Goal: Task Accomplishment & Management: Manage account settings

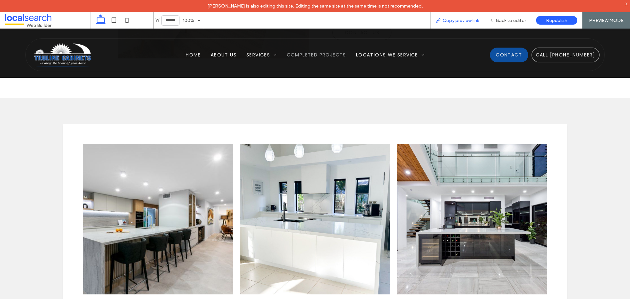
click at [463, 19] on span "Copy preview link" at bounding box center [461, 21] width 36 height 6
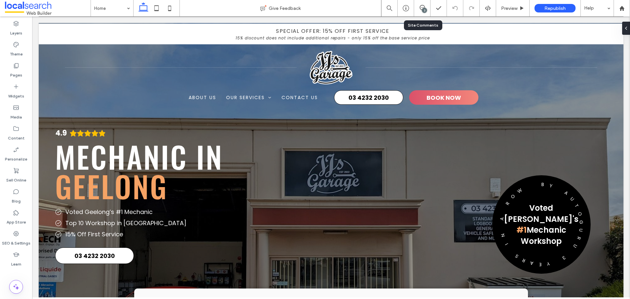
click at [425, 8] on div "3" at bounding box center [424, 10] width 5 height 5
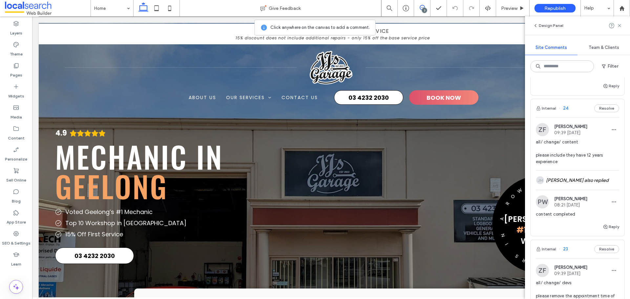
scroll to position [164, 0]
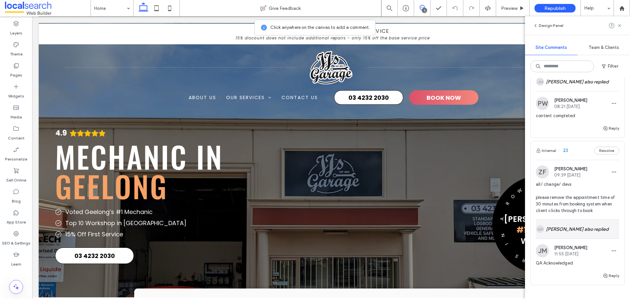
click at [557, 222] on div "AM Andrea Maala also replied" at bounding box center [577, 229] width 83 height 19
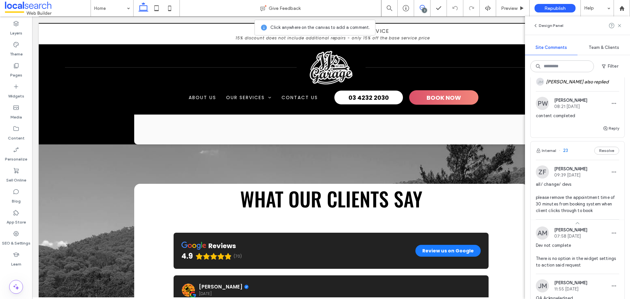
scroll to position [2095, 0]
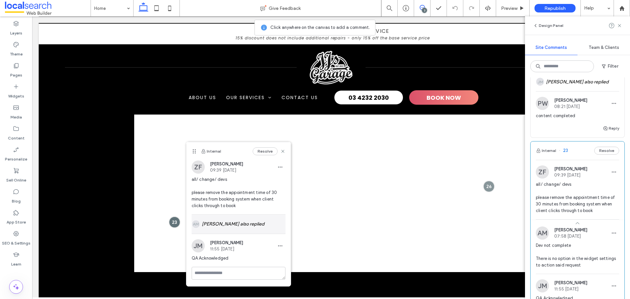
click at [250, 226] on div "AM Andrea Maala also replied" at bounding box center [239, 224] width 94 height 19
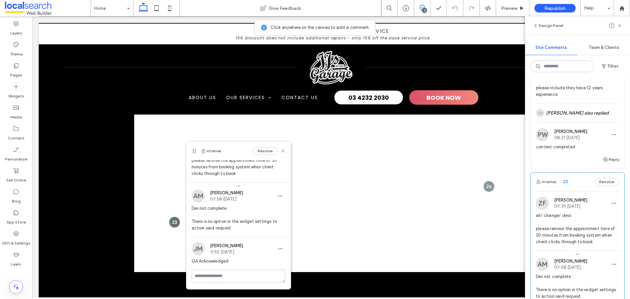
scroll to position [98, 0]
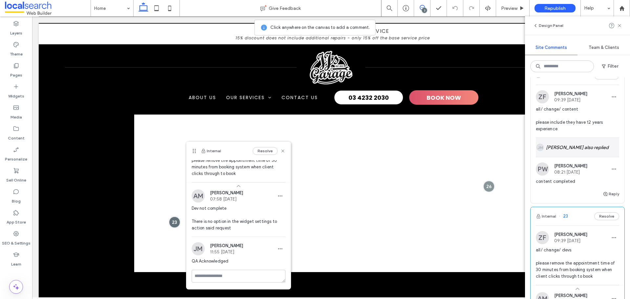
click at [566, 147] on div "JM Jane Mcneill also replied" at bounding box center [577, 147] width 83 height 19
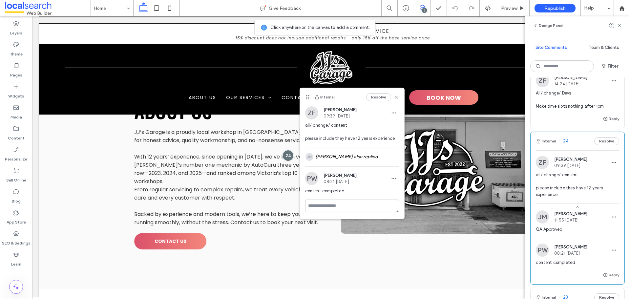
scroll to position [0, 0]
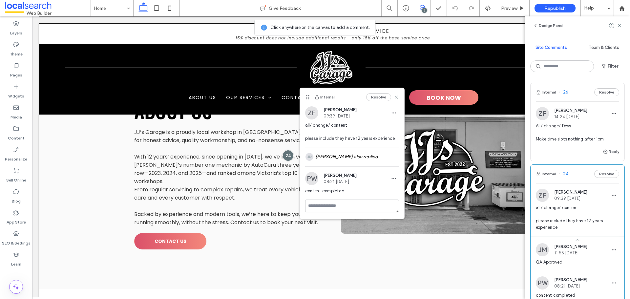
click at [567, 140] on span "All/ change/ Devs Make time slots nothing after 1pm" at bounding box center [577, 133] width 83 height 20
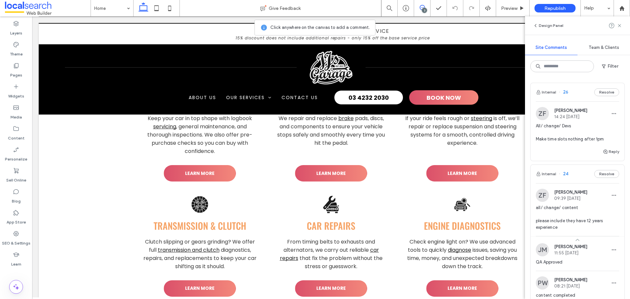
scroll to position [2095, 0]
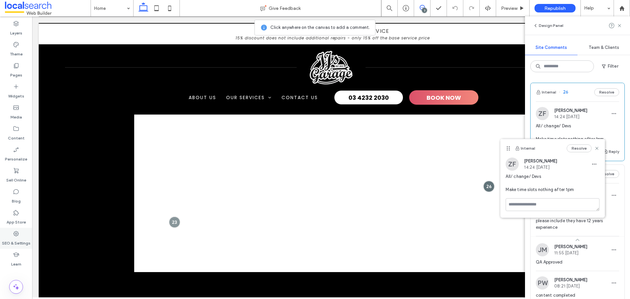
click at [16, 240] on label "SEO & Settings" at bounding box center [16, 241] width 29 height 9
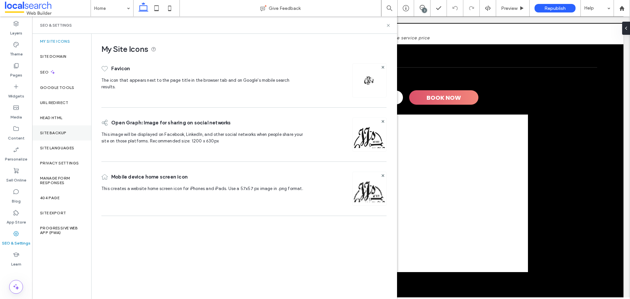
click at [68, 127] on div "Site Backup" at bounding box center [61, 132] width 59 height 15
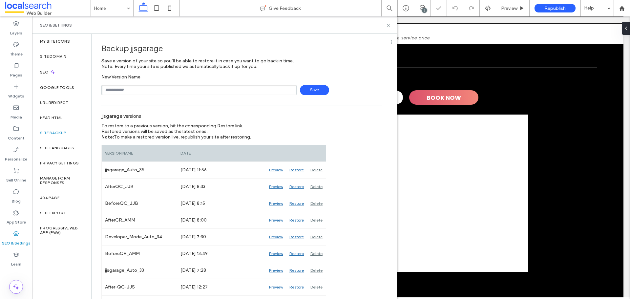
click at [180, 93] on input "text" at bounding box center [198, 90] width 195 height 10
type input "**********"
click at [302, 90] on span "Save" at bounding box center [314, 90] width 29 height 10
click at [387, 26] on icon at bounding box center [388, 25] width 5 height 5
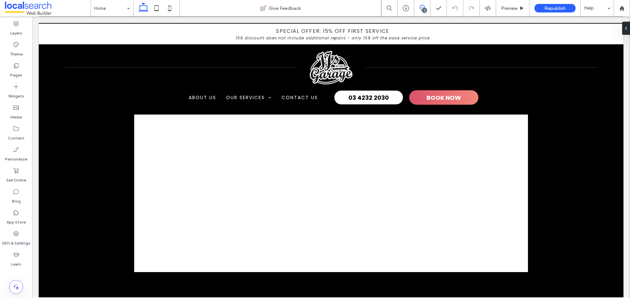
click at [422, 7] on icon at bounding box center [422, 7] width 5 height 5
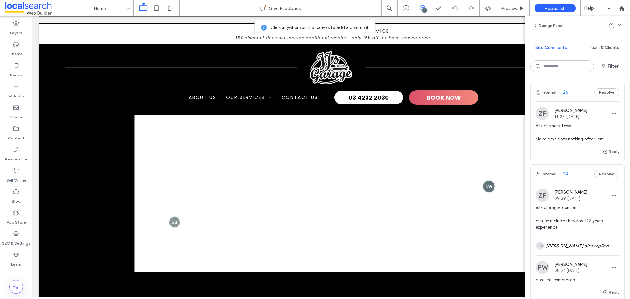
click at [485, 180] on div at bounding box center [489, 186] width 12 height 12
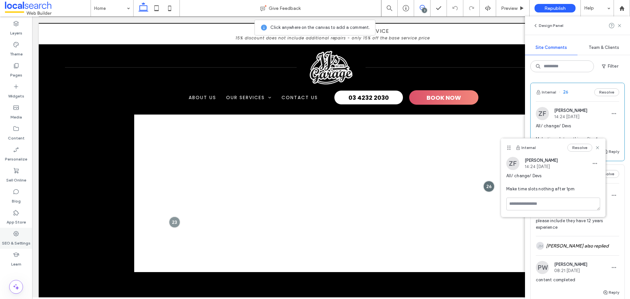
click at [19, 241] on label "SEO & Settings" at bounding box center [16, 241] width 29 height 9
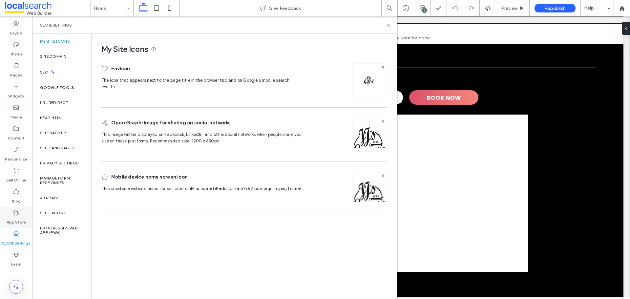
click at [10, 212] on div "App Store" at bounding box center [16, 217] width 32 height 21
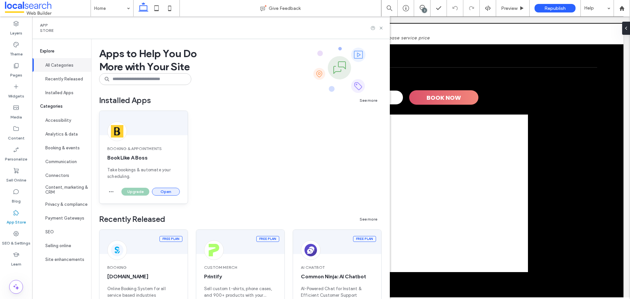
click at [176, 189] on button "Open" at bounding box center [166, 192] width 28 height 8
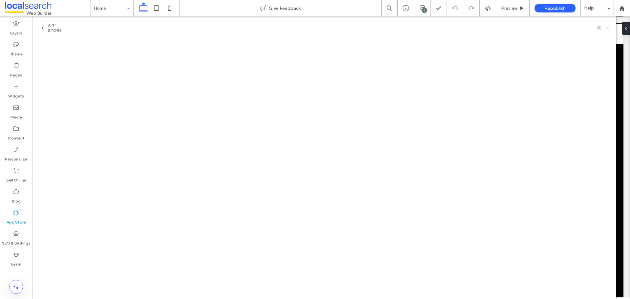
click at [607, 28] on use at bounding box center [607, 28] width 3 height 3
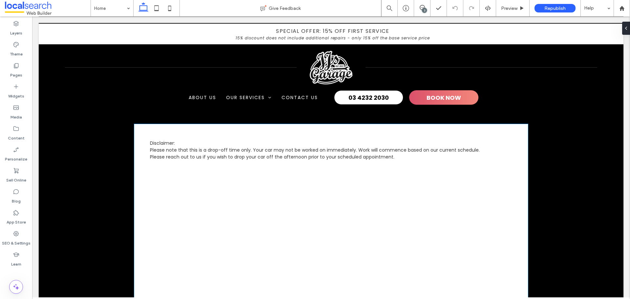
scroll to position [2091, 0]
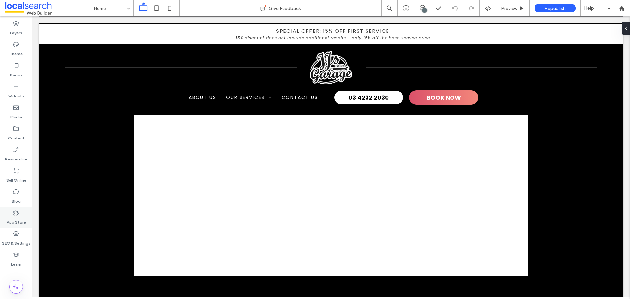
click at [13, 215] on icon at bounding box center [16, 212] width 7 height 7
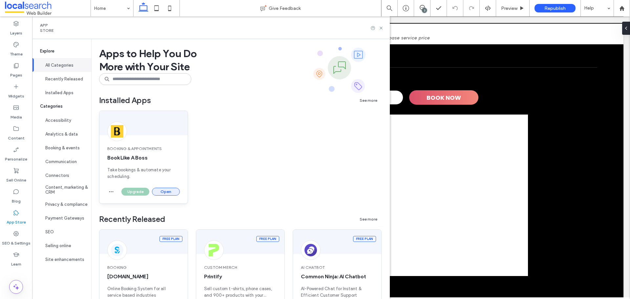
click at [161, 192] on button "Open" at bounding box center [166, 192] width 28 height 8
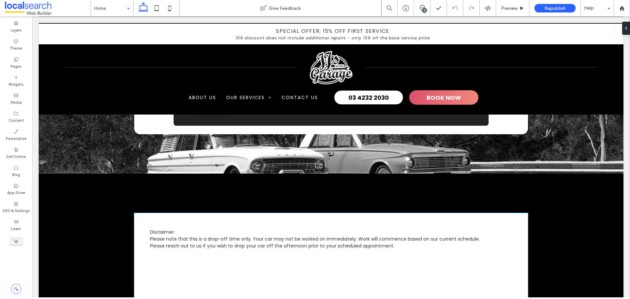
scroll to position [2068, 0]
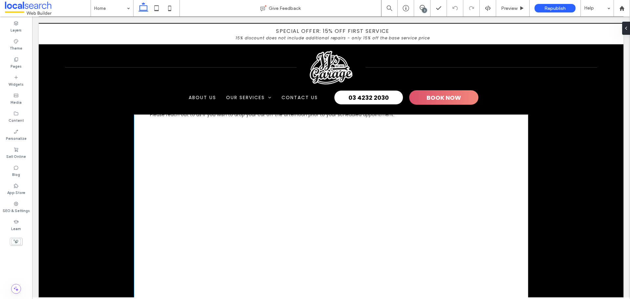
click at [438, 253] on div at bounding box center [331, 208] width 394 height 181
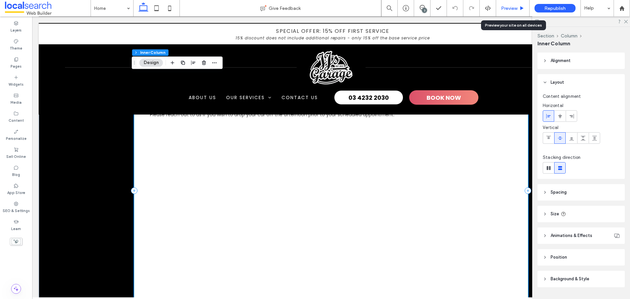
click at [510, 5] on div "Preview" at bounding box center [512, 8] width 33 height 16
click at [503, 10] on span "Preview" at bounding box center [509, 9] width 16 height 6
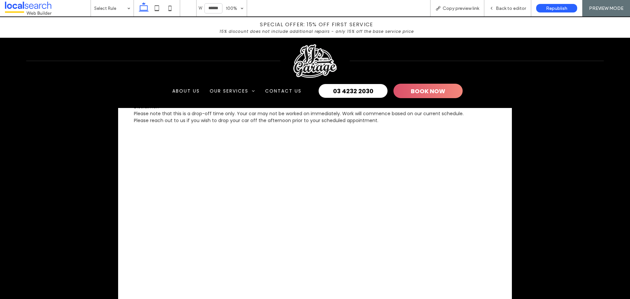
scroll to position [2068, 0]
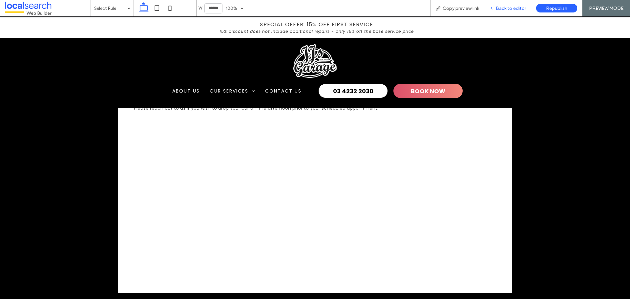
click at [500, 4] on div "Back to editor" at bounding box center [507, 8] width 47 height 16
click at [498, 8] on span "Back to editor" at bounding box center [511, 9] width 30 height 6
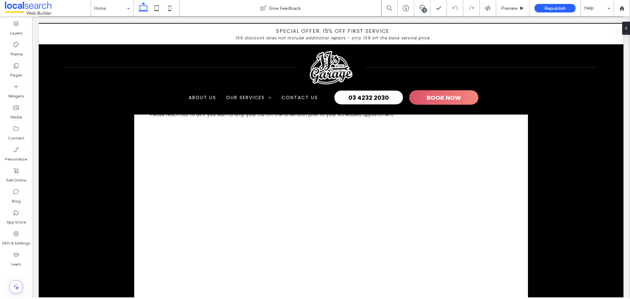
click at [422, 9] on div "3" at bounding box center [424, 10] width 5 height 5
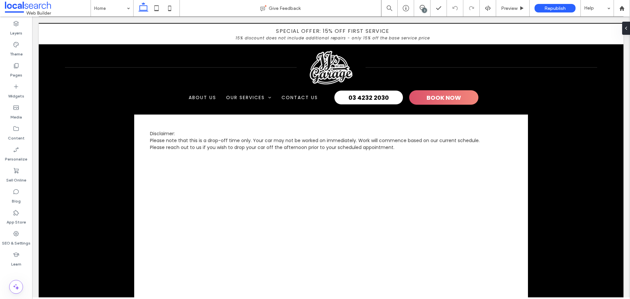
scroll to position [2101, 0]
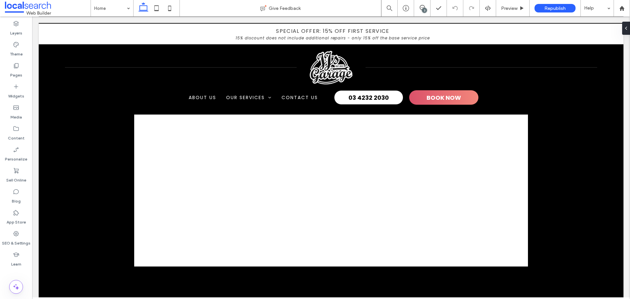
click at [423, 8] on div "3" at bounding box center [424, 10] width 5 height 5
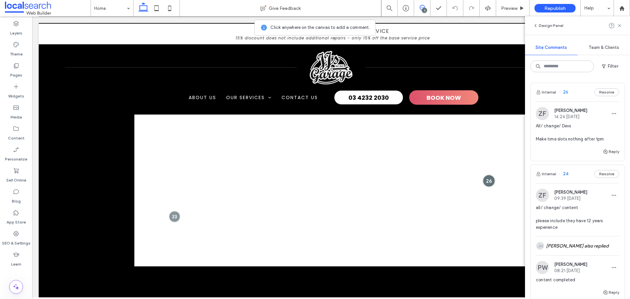
click at [484, 175] on div at bounding box center [489, 181] width 12 height 12
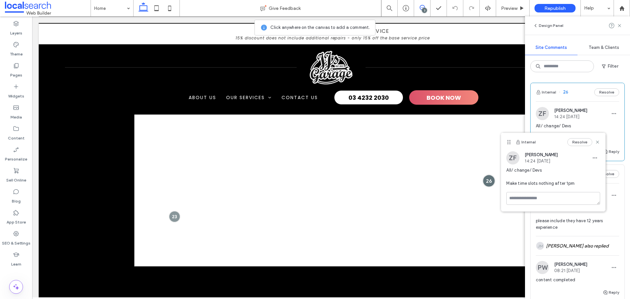
click at [484, 175] on div at bounding box center [489, 181] width 12 height 12
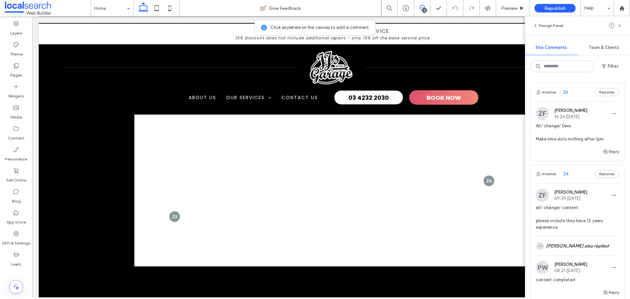
scroll to position [2035, 0]
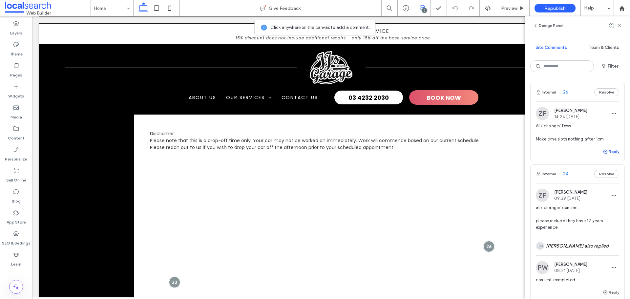
click at [609, 152] on button "Reply" at bounding box center [611, 152] width 16 height 8
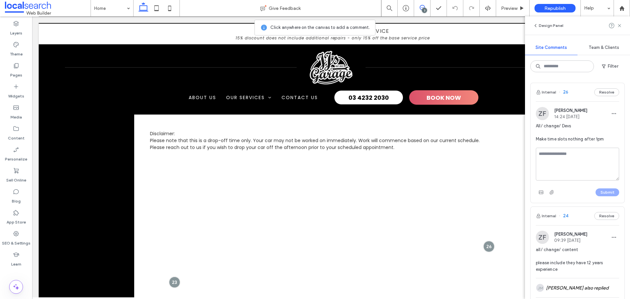
click at [587, 161] on textarea at bounding box center [577, 164] width 83 height 33
type textarea "**********"
click at [608, 192] on button "Submit" at bounding box center [608, 192] width 24 height 8
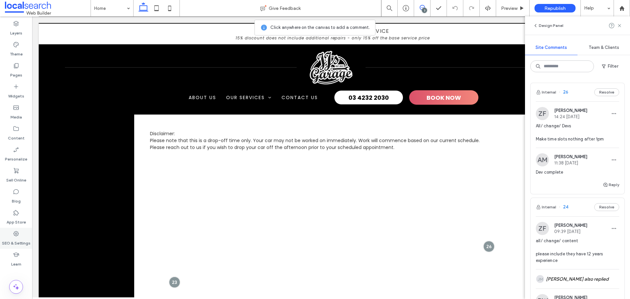
click at [19, 231] on icon at bounding box center [16, 233] width 7 height 7
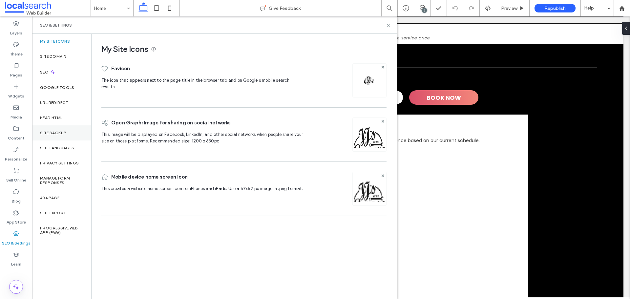
click at [71, 129] on div "Site Backup" at bounding box center [61, 132] width 59 height 15
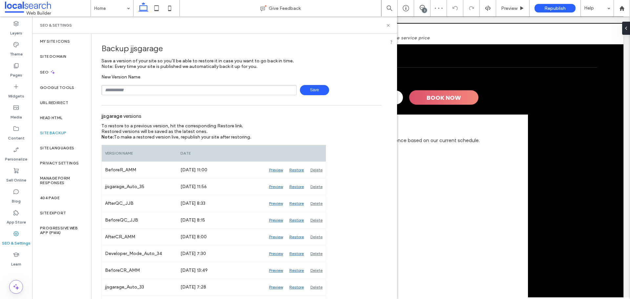
click at [150, 92] on input "text" at bounding box center [198, 90] width 195 height 10
type input "**********"
click at [312, 92] on span "Save" at bounding box center [314, 90] width 29 height 10
click at [630, 26] on div at bounding box center [625, 28] width 11 height 13
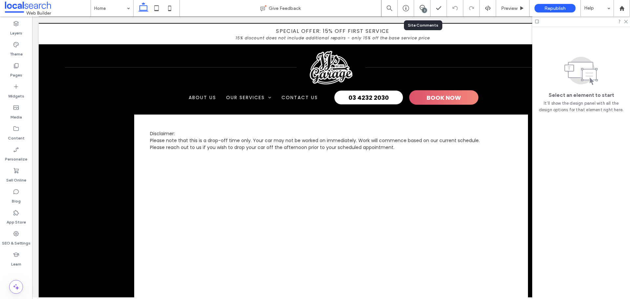
click at [415, 1] on div "3" at bounding box center [422, 8] width 16 height 16
click at [419, 5] on span at bounding box center [422, 7] width 16 height 5
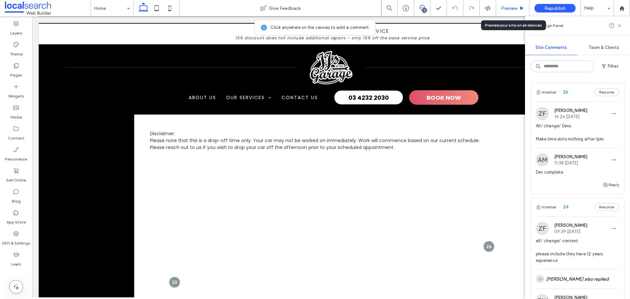
click at [507, 6] on span "Preview" at bounding box center [509, 9] width 16 height 6
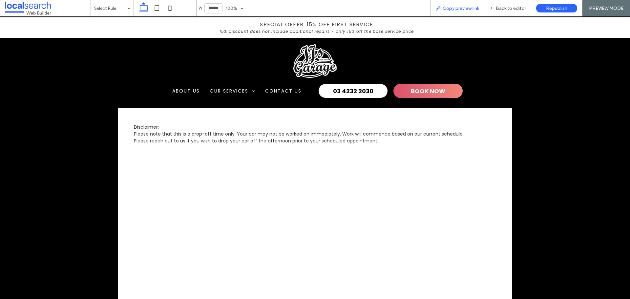
click at [460, 6] on span "Copy preview link" at bounding box center [461, 9] width 36 height 6
click at [457, 8] on span "Copy preview link" at bounding box center [461, 9] width 36 height 6
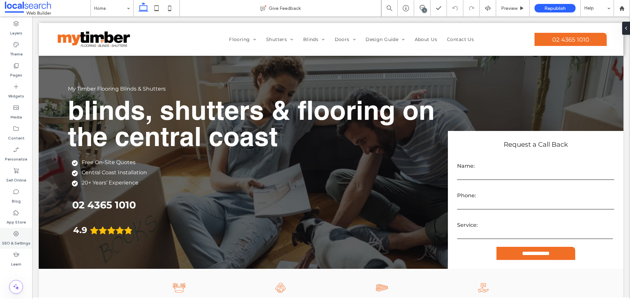
click at [3, 239] on label "SEO & Settings" at bounding box center [16, 241] width 29 height 9
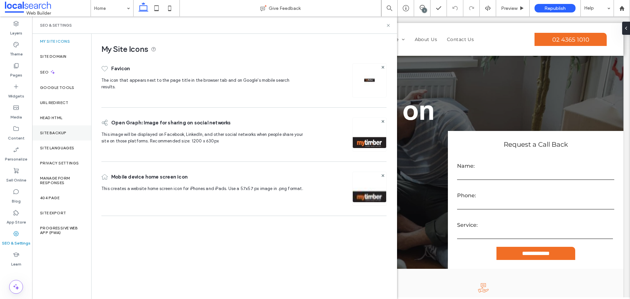
click at [61, 136] on div "Site Backup" at bounding box center [61, 132] width 59 height 15
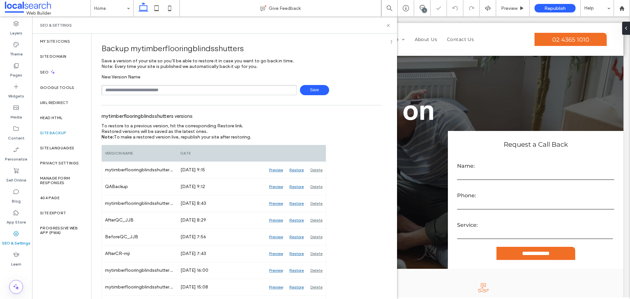
click at [159, 92] on input "text" at bounding box center [198, 90] width 195 height 10
type input "**********"
click at [321, 90] on span "Save" at bounding box center [314, 90] width 29 height 10
click at [389, 25] on icon at bounding box center [388, 25] width 5 height 5
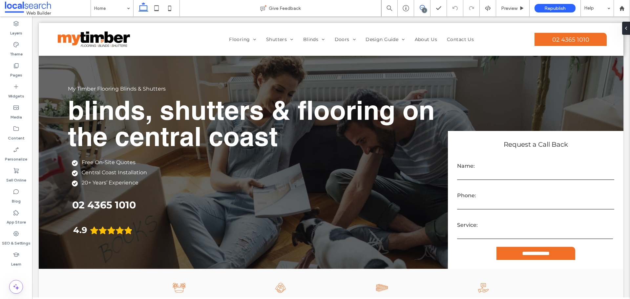
click at [425, 6] on span at bounding box center [422, 7] width 16 height 5
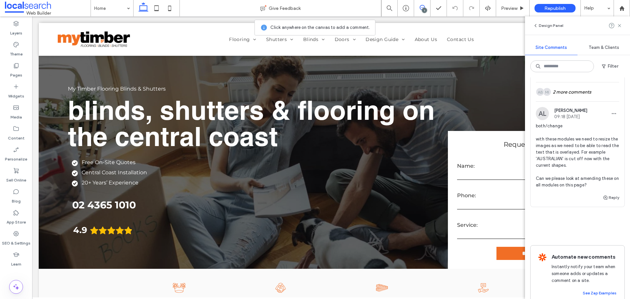
scroll to position [130, 0]
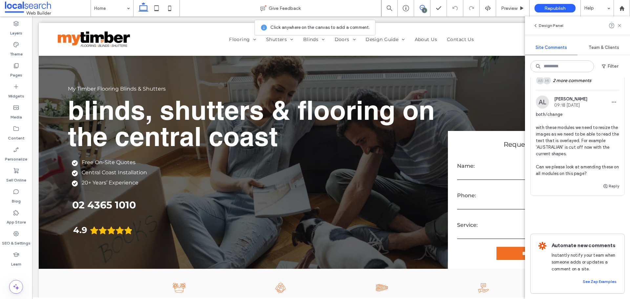
click at [567, 162] on span "both/change with these modules we need to resize the images as we need to be ab…" at bounding box center [577, 144] width 83 height 66
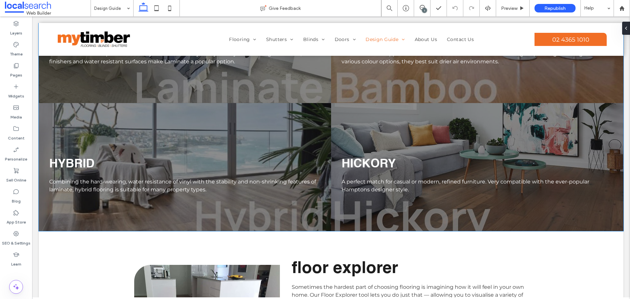
scroll to position [1645, 0]
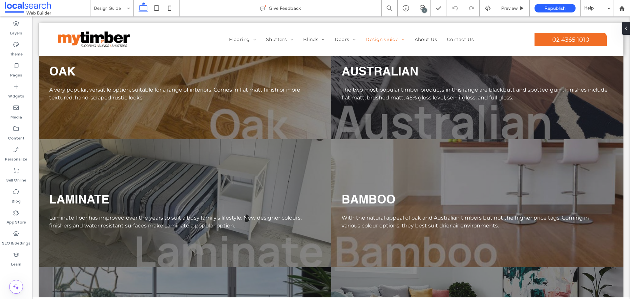
click at [422, 11] on div "1" at bounding box center [424, 10] width 5 height 5
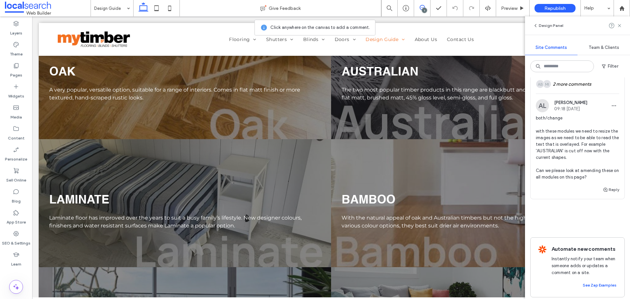
scroll to position [130, 0]
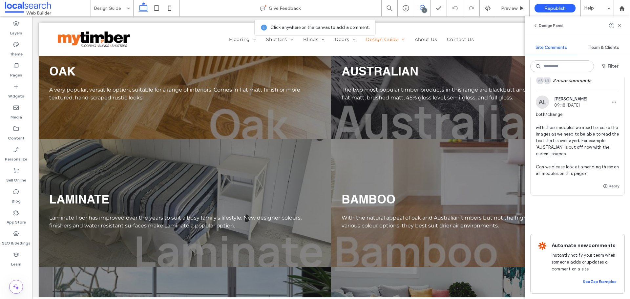
click at [563, 165] on span "both/change with these modules we need to resize the images as we need to be ab…" at bounding box center [577, 144] width 83 height 66
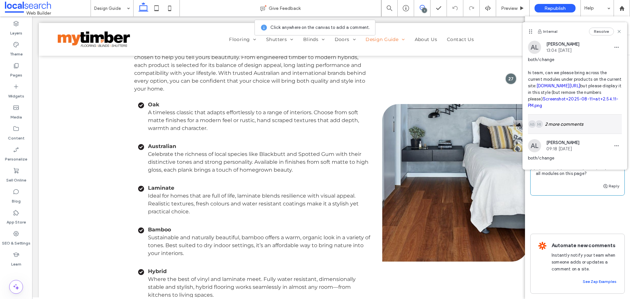
scroll to position [89, 0]
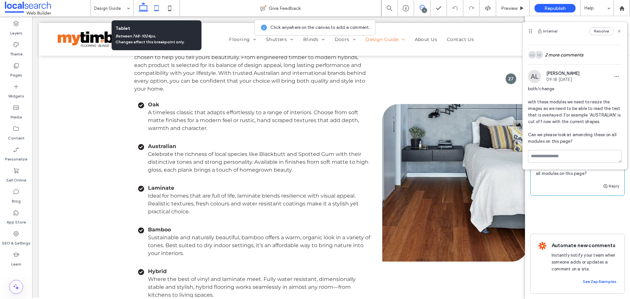
click at [156, 9] on icon at bounding box center [156, 8] width 13 height 13
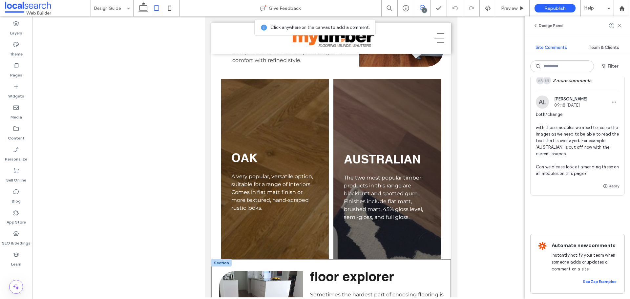
scroll to position [2218, 0]
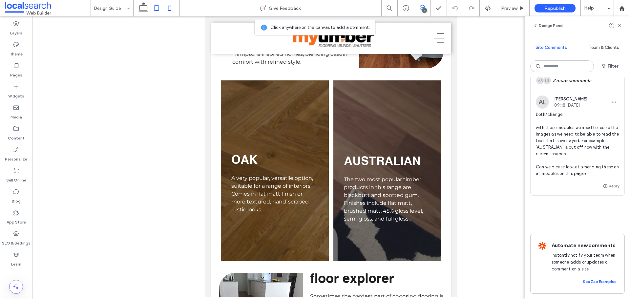
click at [165, 10] on icon at bounding box center [169, 8] width 13 height 13
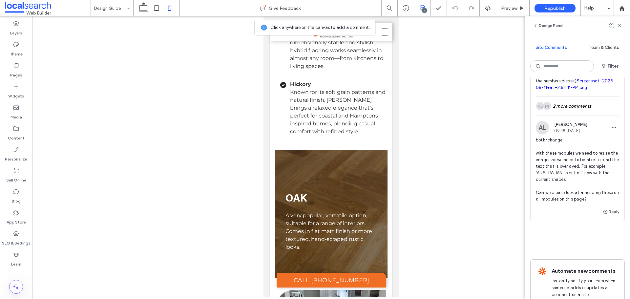
scroll to position [32, 0]
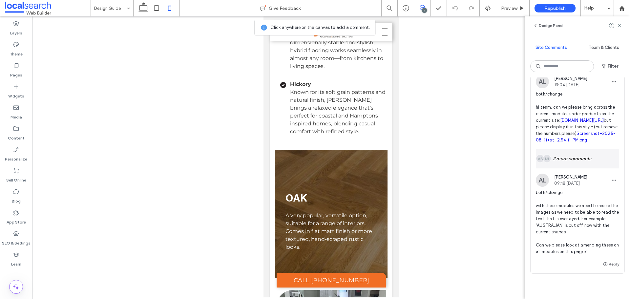
click at [566, 168] on div "MI AB 2 more comments" at bounding box center [577, 158] width 83 height 19
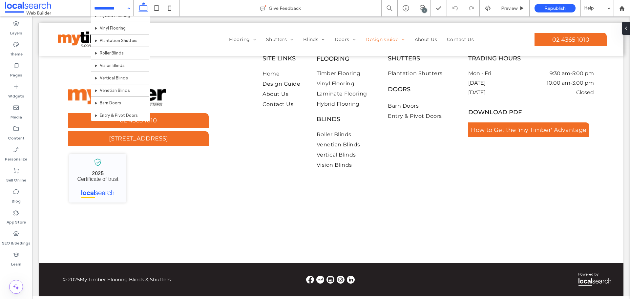
scroll to position [0, 0]
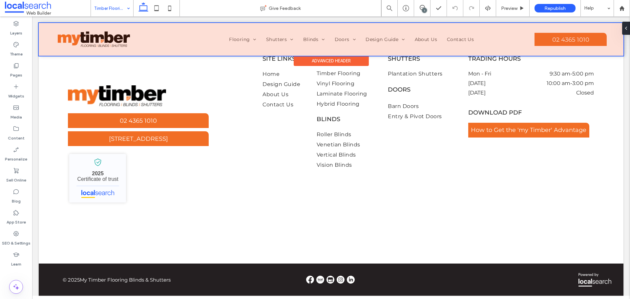
scroll to position [790, 0]
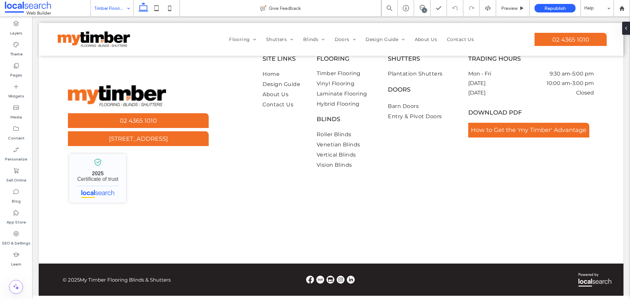
click at [120, 14] on input at bounding box center [110, 8] width 32 height 16
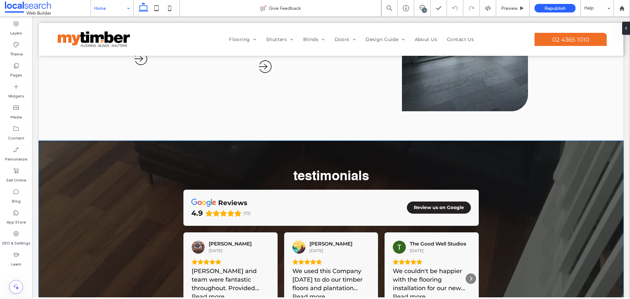
scroll to position [1313, 0]
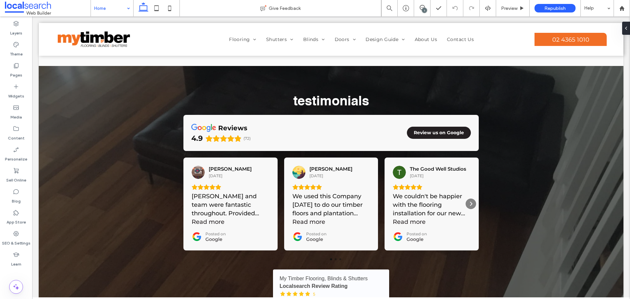
click at [95, 5] on input at bounding box center [110, 8] width 32 height 16
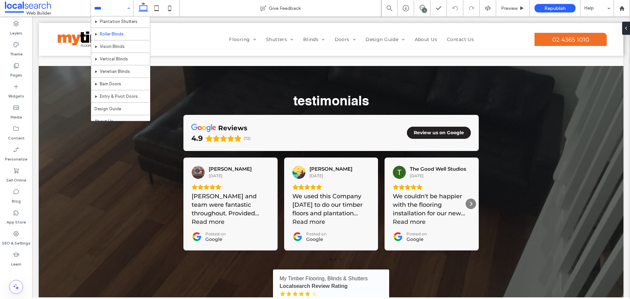
scroll to position [66, 0]
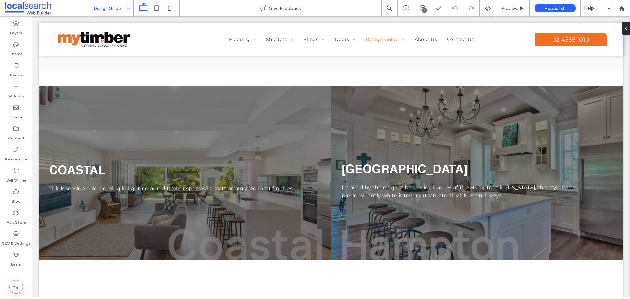
scroll to position [460, 0]
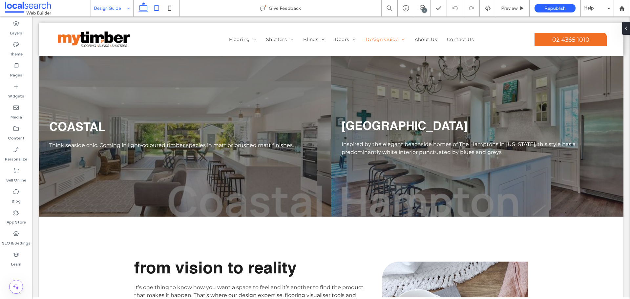
click at [157, 9] on icon at bounding box center [156, 8] width 13 height 13
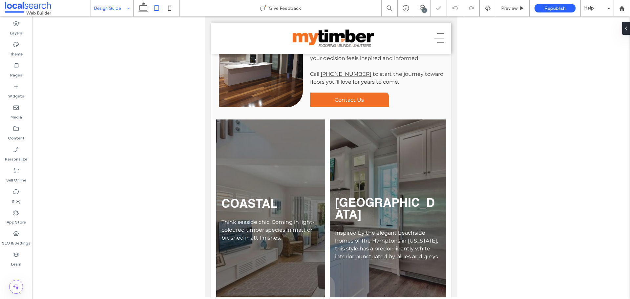
scroll to position [541, 0]
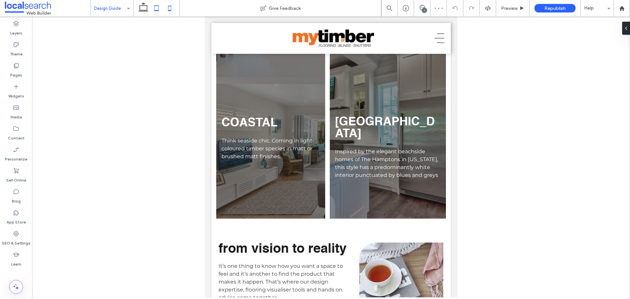
click at [170, 10] on icon at bounding box center [169, 8] width 13 height 13
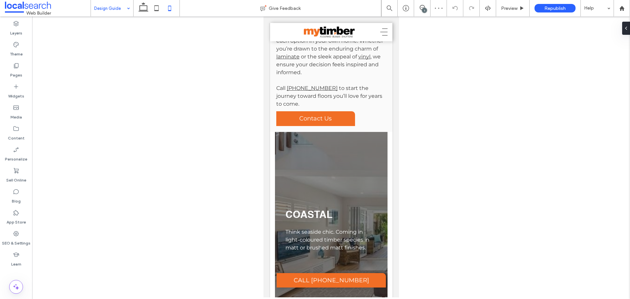
scroll to position [645, 0]
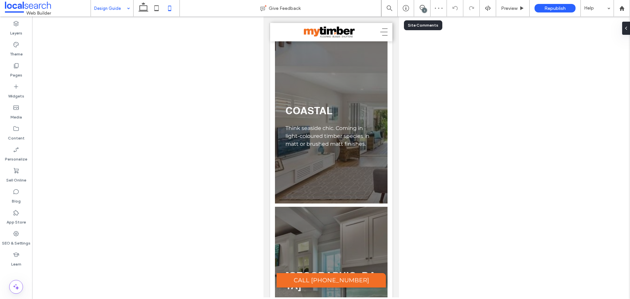
click at [425, 10] on div "1" at bounding box center [424, 10] width 5 height 5
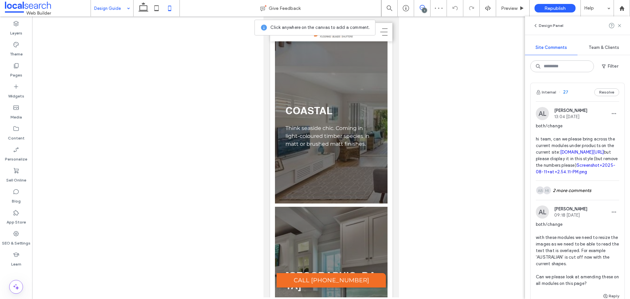
click at [587, 152] on link "[DOMAIN_NAME][URL]" at bounding box center [582, 152] width 44 height 5
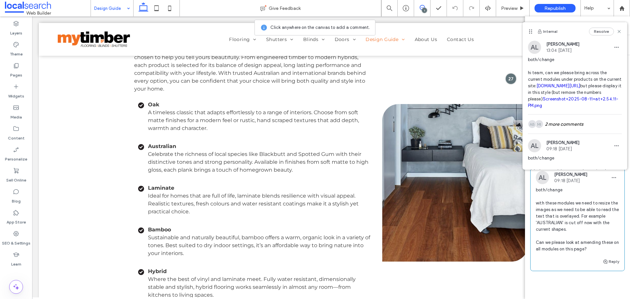
scroll to position [0, 0]
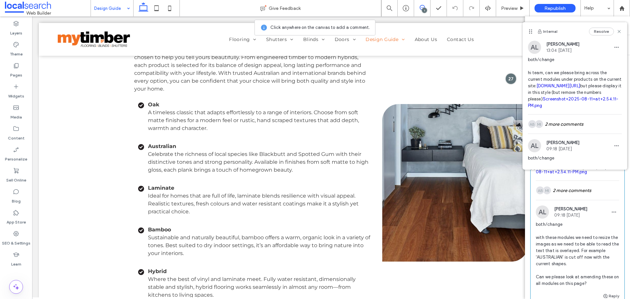
click at [569, 249] on span "both/change with these modules we need to resize the images as we need to be ab…" at bounding box center [577, 254] width 83 height 66
click at [565, 261] on span "both/change with these modules we need to resize the images as we need to be ab…" at bounding box center [577, 254] width 83 height 66
click at [617, 30] on icon at bounding box center [619, 31] width 5 height 5
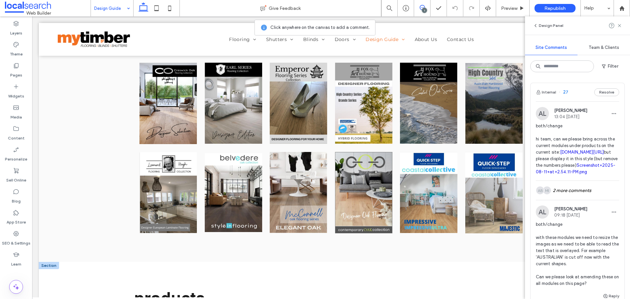
scroll to position [955, 0]
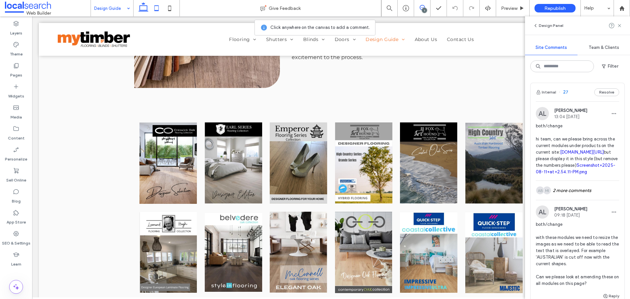
click at [153, 4] on icon at bounding box center [156, 8] width 13 height 13
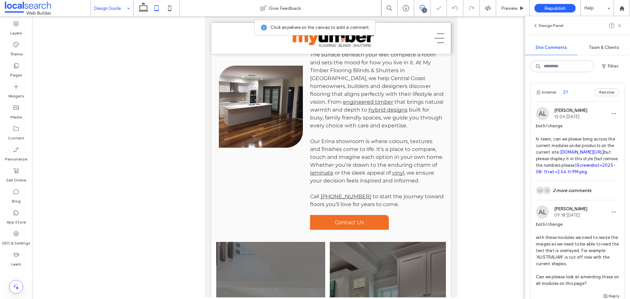
scroll to position [534, 0]
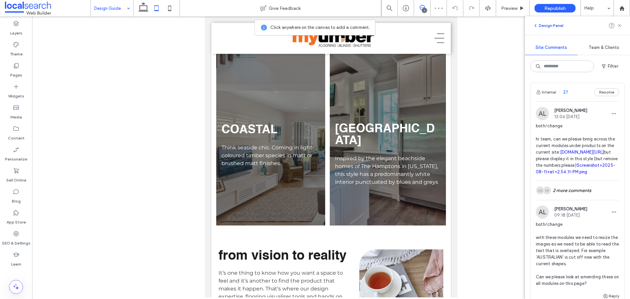
click at [548, 26] on button "Design Panel" at bounding box center [548, 26] width 31 height 8
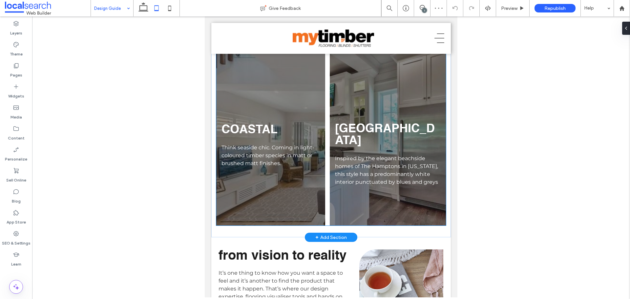
click at [295, 208] on div "COASTAL Think seaside chic. Coming in light-coloured timber species in matt or …" at bounding box center [270, 135] width 109 height 181
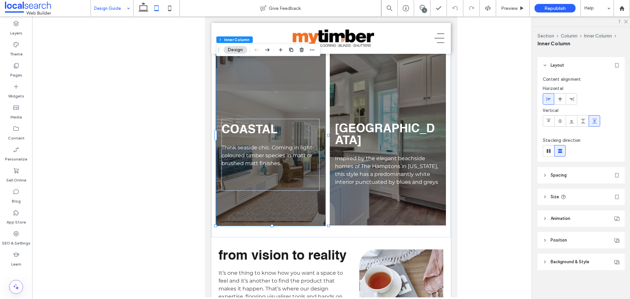
click at [573, 263] on span "Background & Style" at bounding box center [570, 262] width 39 height 7
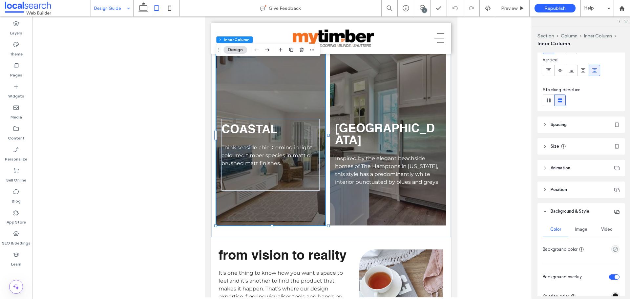
scroll to position [116, 0]
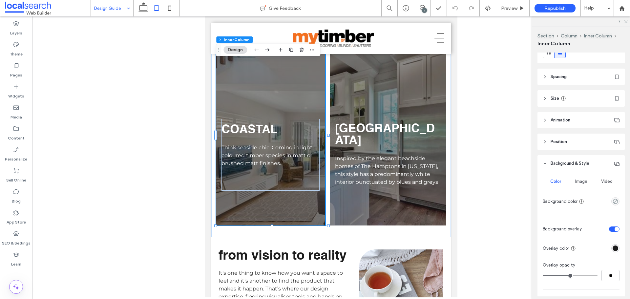
click at [581, 102] on header "Size" at bounding box center [581, 98] width 87 height 16
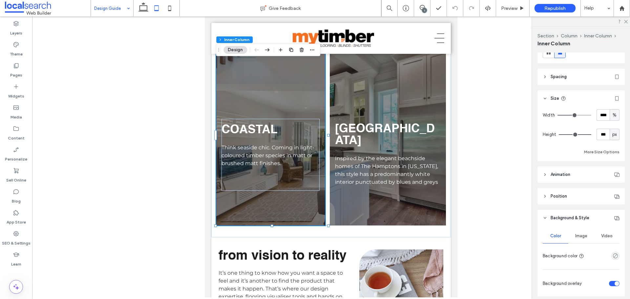
type input "***"
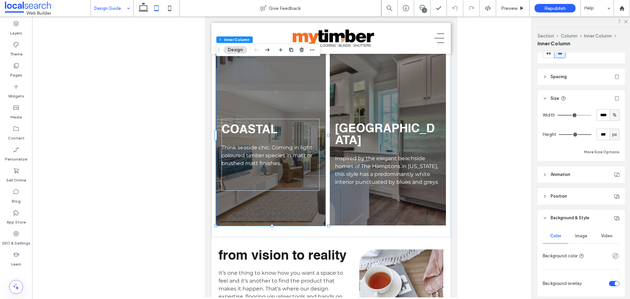
type input "***"
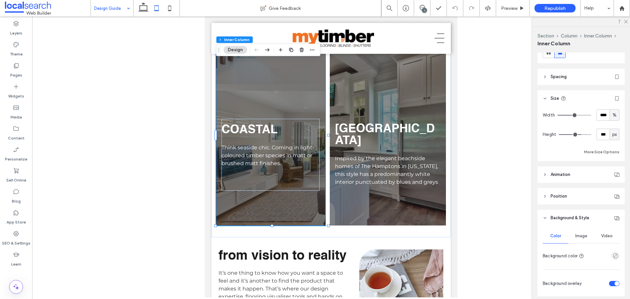
type input "***"
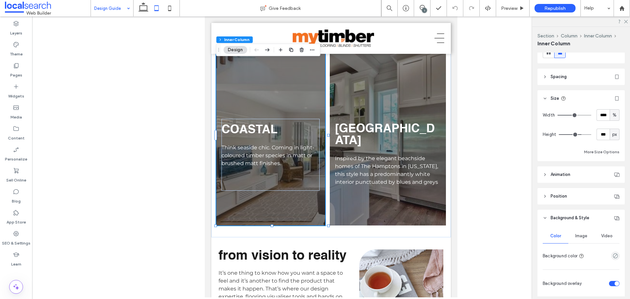
type input "***"
drag, startPoint x: 584, startPoint y: 134, endPoint x: 577, endPoint y: 134, distance: 7.2
click at [577, 134] on input "range" at bounding box center [575, 134] width 32 height 1
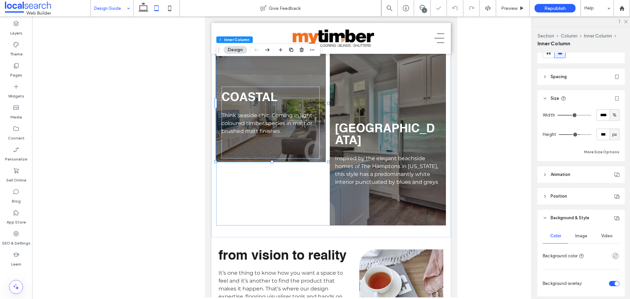
type input "***"
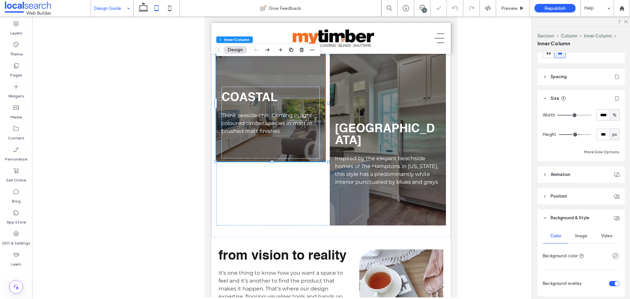
type input "***"
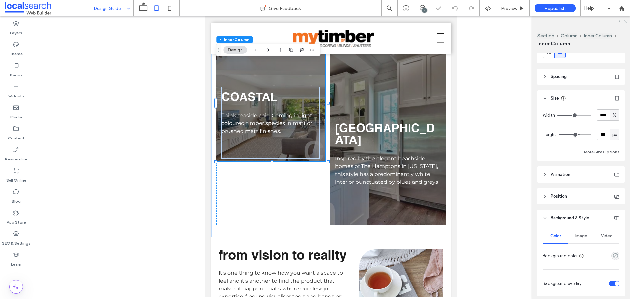
type input "***"
drag, startPoint x: 577, startPoint y: 134, endPoint x: 570, endPoint y: 135, distance: 6.6
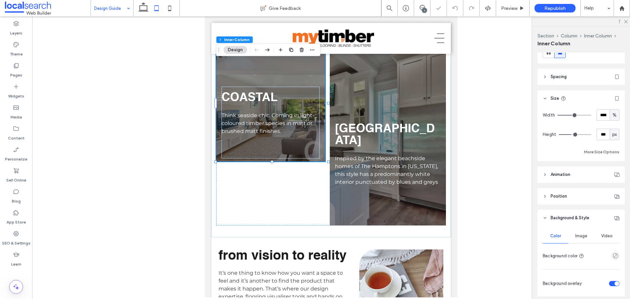
click at [570, 135] on input "range" at bounding box center [575, 134] width 32 height 1
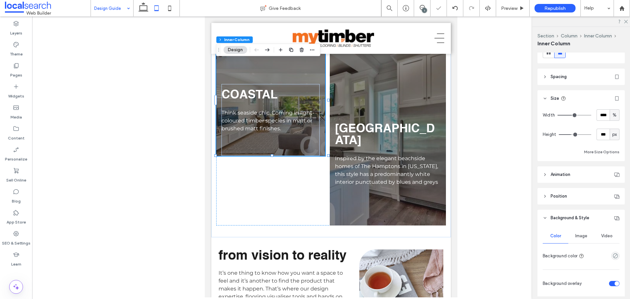
type input "***"
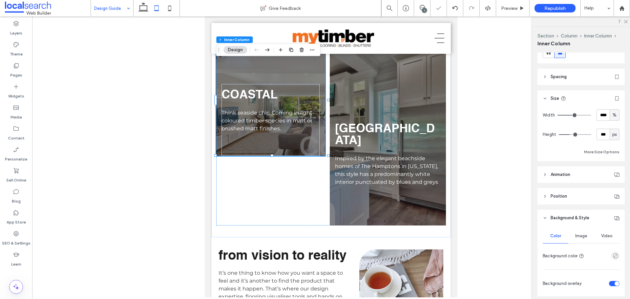
type input "***"
type input "**"
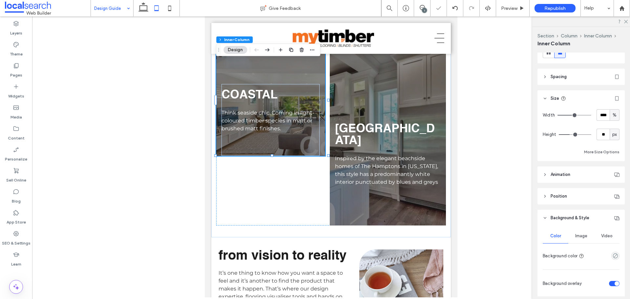
type input "**"
drag, startPoint x: 570, startPoint y: 135, endPoint x: 564, endPoint y: 136, distance: 6.3
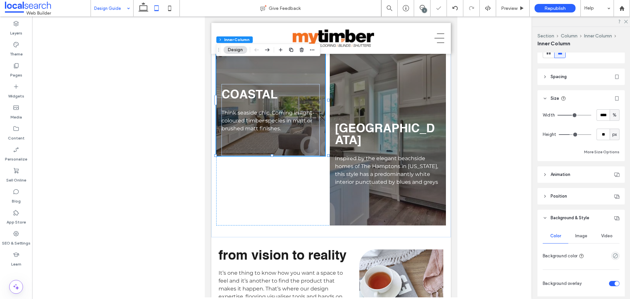
click at [564, 135] on input "range" at bounding box center [575, 134] width 32 height 1
type input "**"
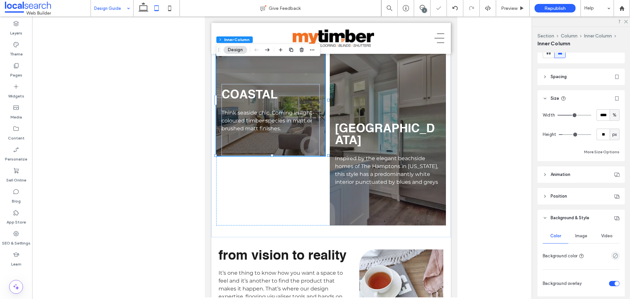
type input "**"
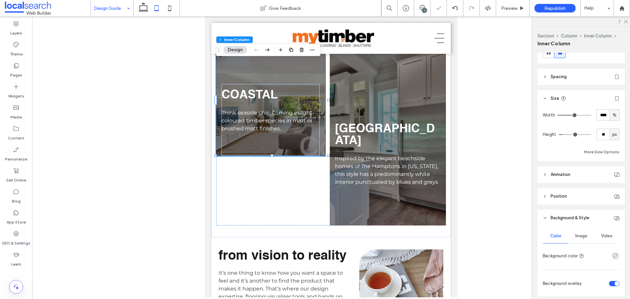
type input "**"
type input "*"
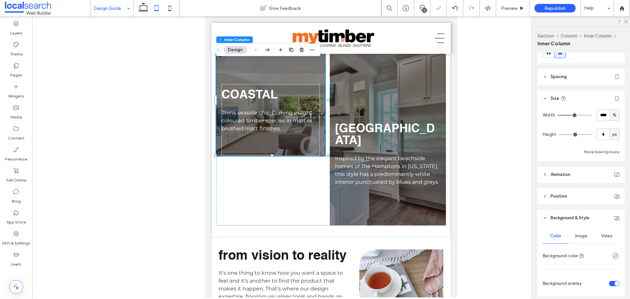
drag, startPoint x: 565, startPoint y: 135, endPoint x: 560, endPoint y: 135, distance: 4.9
click at [560, 135] on input "range" at bounding box center [575, 134] width 32 height 1
type input "**"
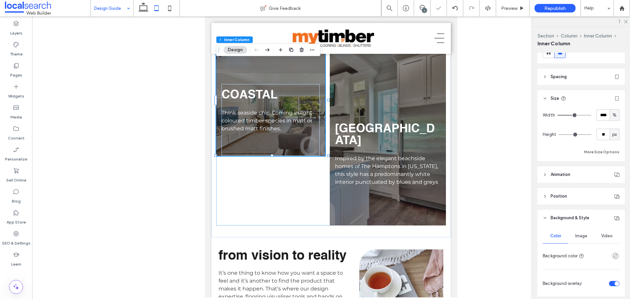
type input "**"
type input "***"
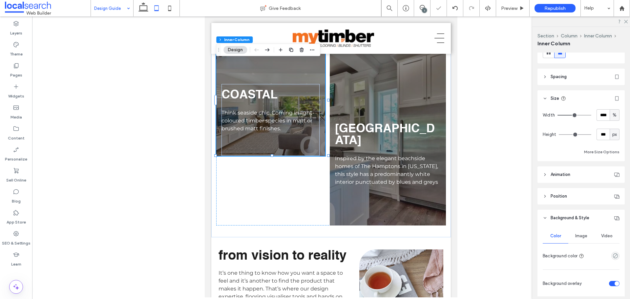
type input "***"
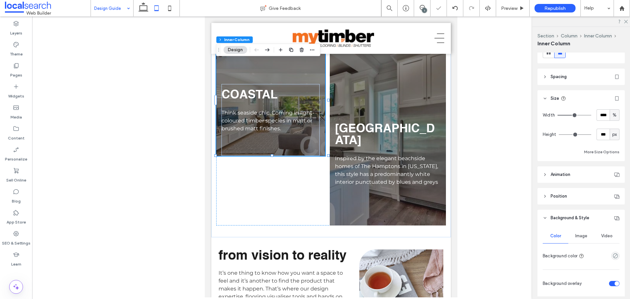
type input "***"
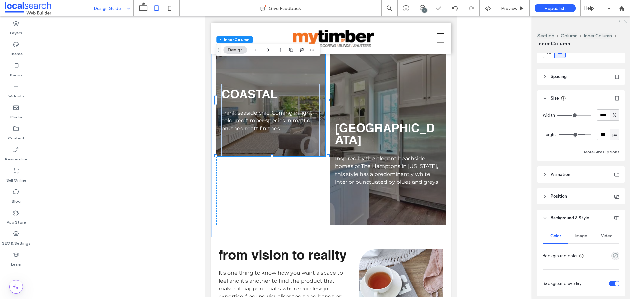
type input "***"
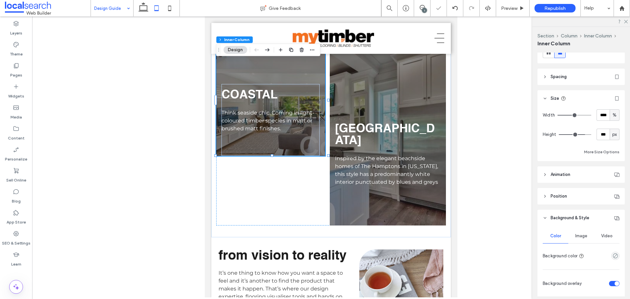
type input "***"
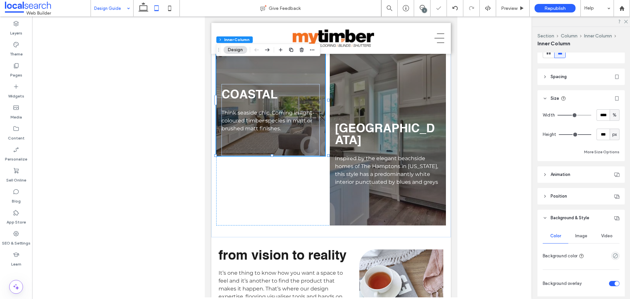
drag, startPoint x: 566, startPoint y: 135, endPoint x: 591, endPoint y: 135, distance: 25.6
click at [591, 135] on input "range" at bounding box center [575, 134] width 32 height 1
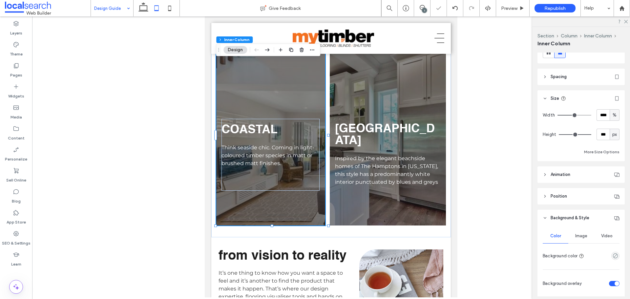
type input "***"
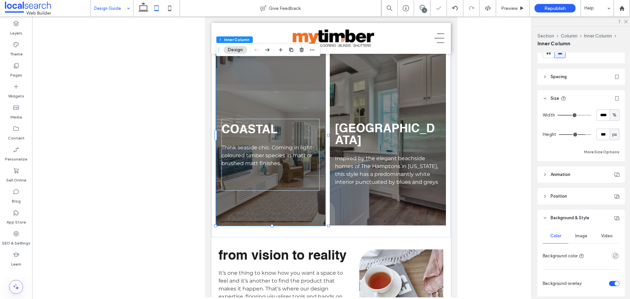
type input "***"
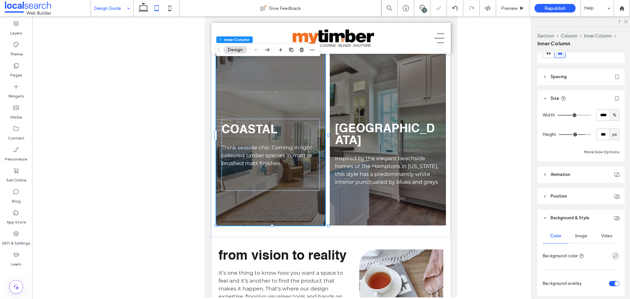
drag, startPoint x: 581, startPoint y: 134, endPoint x: 577, endPoint y: 134, distance: 3.9
type input "***"
click at [577, 134] on input "range" at bounding box center [575, 134] width 32 height 1
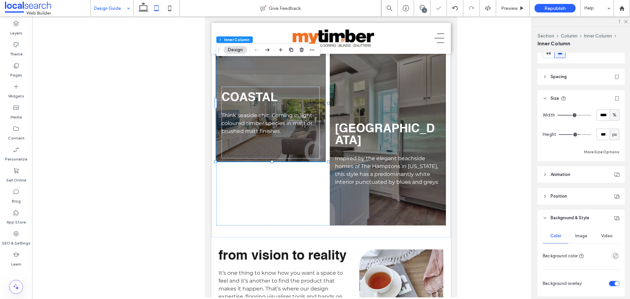
scroll to position [181, 0]
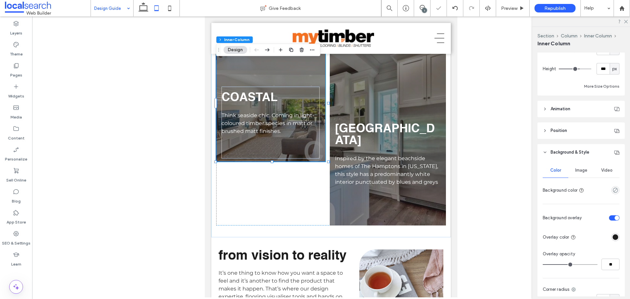
click at [584, 173] on div "Image" at bounding box center [581, 170] width 26 height 14
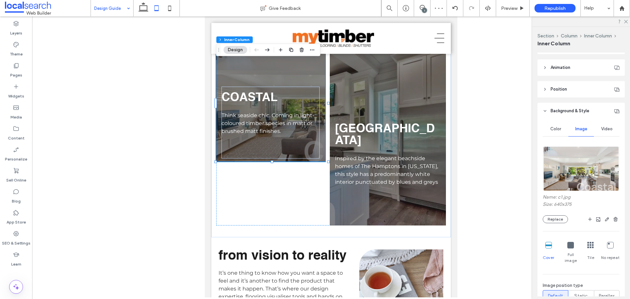
scroll to position [247, 0]
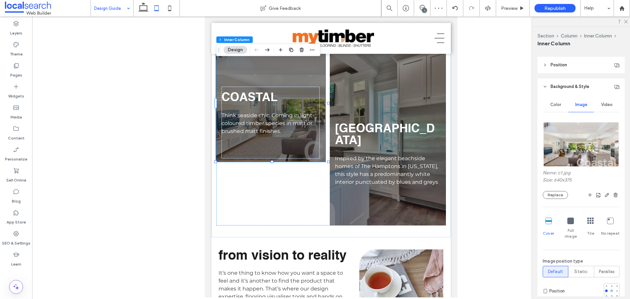
click at [610, 289] on div at bounding box center [611, 290] width 3 height 3
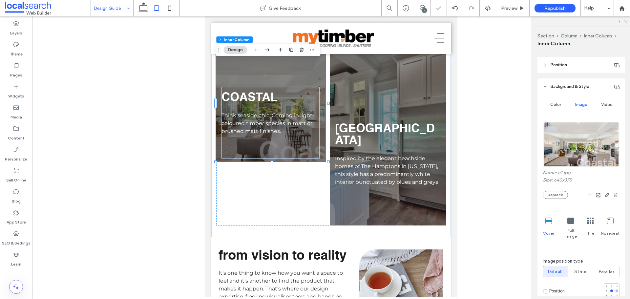
click at [616, 289] on div at bounding box center [617, 290] width 3 height 3
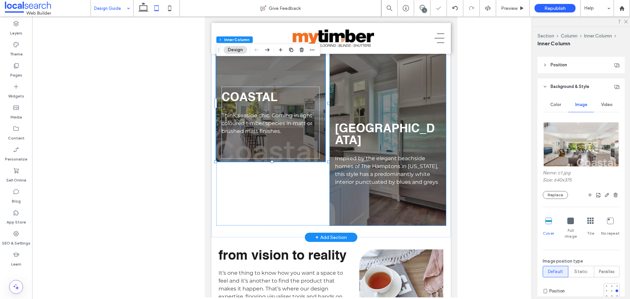
click at [359, 215] on div "HAMPTON Inspired by the elegant beachside homes of The Hamptons in New York, th…" at bounding box center [388, 135] width 116 height 181
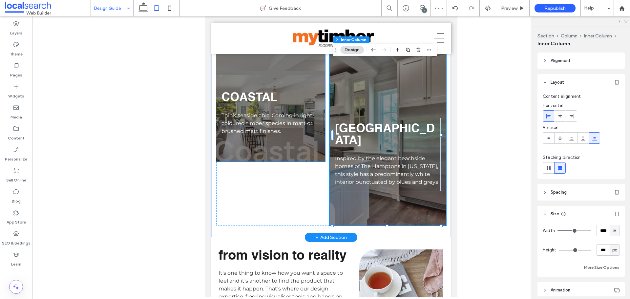
click at [299, 161] on div "COASTAL Think seaside chic. Coming in light-coloured timber species in matt or …" at bounding box center [270, 103] width 109 height 117
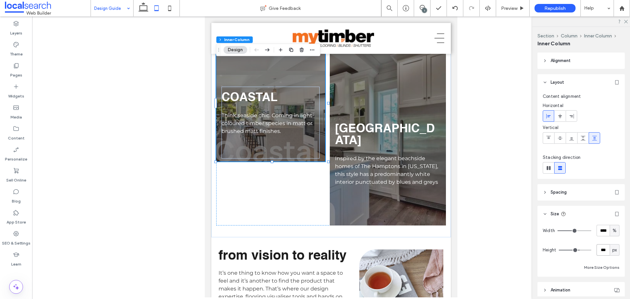
click at [597, 250] on input "***" at bounding box center [603, 249] width 13 height 11
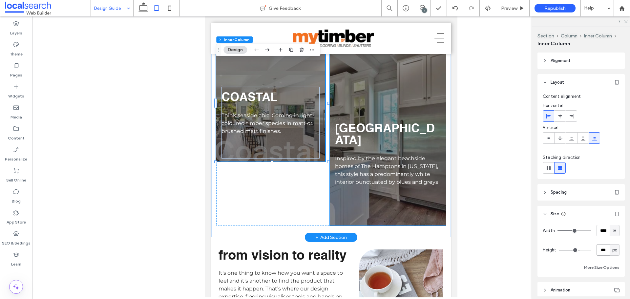
click at [403, 210] on div "HAMPTON Inspired by the elegant beachside homes of The Hamptons in New York, th…" at bounding box center [388, 135] width 116 height 181
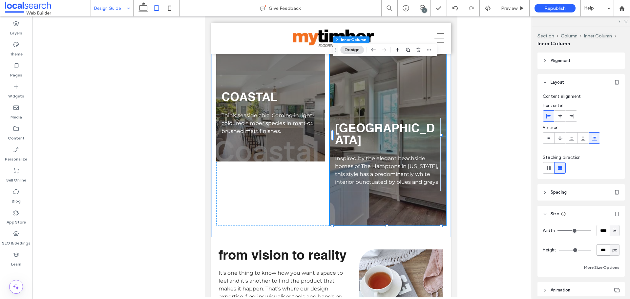
paste input "number-input"
type input "***"
click at [555, 261] on div "Width **** % Height *** px More Size Options" at bounding box center [581, 248] width 77 height 47
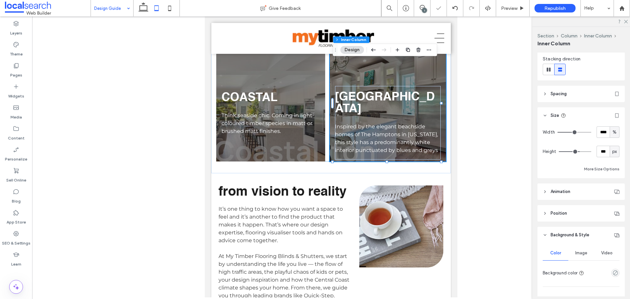
scroll to position [197, 0]
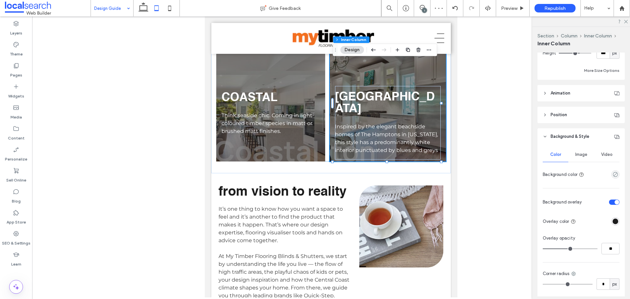
click at [581, 151] on div "Image" at bounding box center [581, 154] width 26 height 14
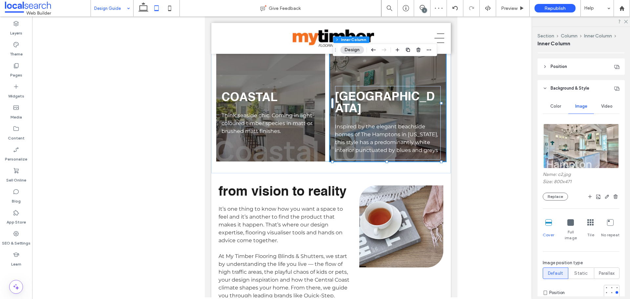
scroll to position [295, 0]
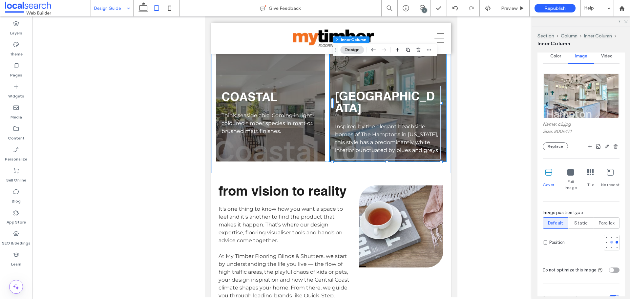
click at [610, 241] on div at bounding box center [611, 242] width 3 height 3
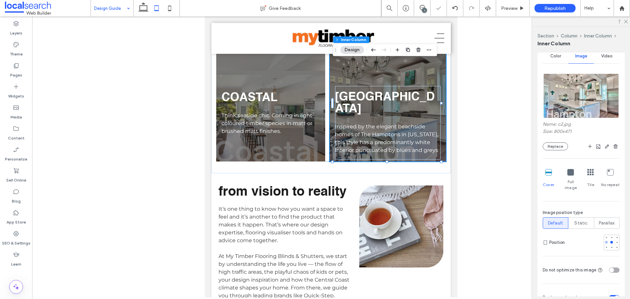
click at [605, 241] on div at bounding box center [606, 242] width 3 height 3
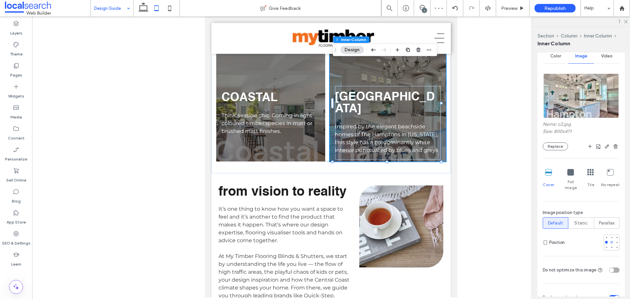
click at [610, 241] on div at bounding box center [611, 242] width 3 height 3
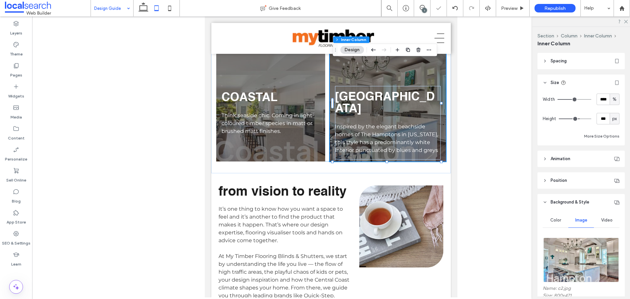
scroll to position [33, 0]
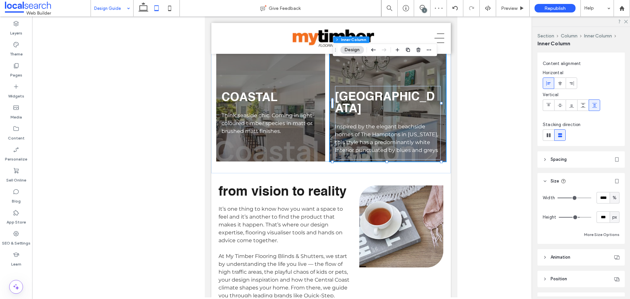
type input "***"
click at [571, 218] on input "range" at bounding box center [575, 217] width 32 height 1
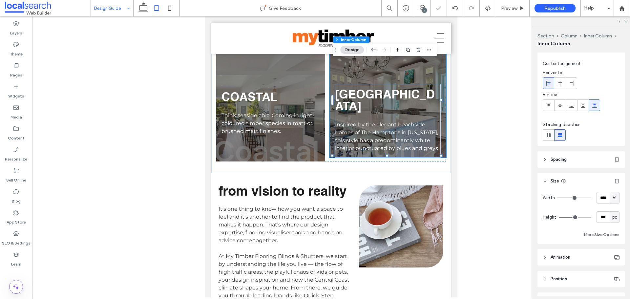
type input "***"
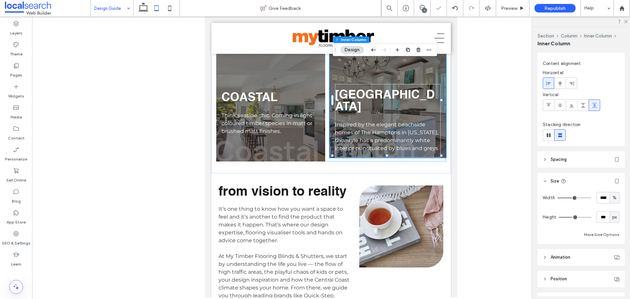
type input "***"
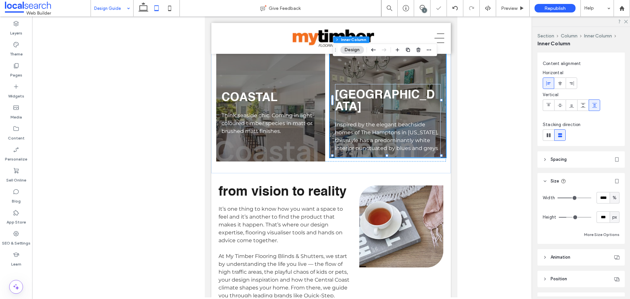
type input "***"
click at [567, 218] on input "range" at bounding box center [575, 217] width 32 height 1
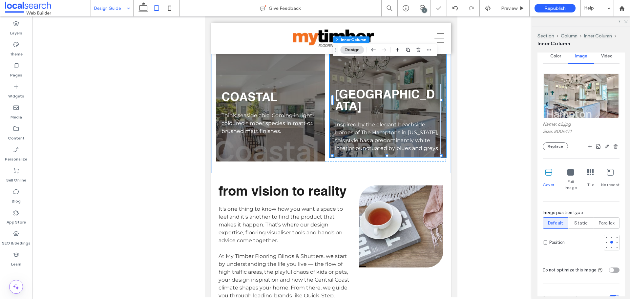
scroll to position [328, 0]
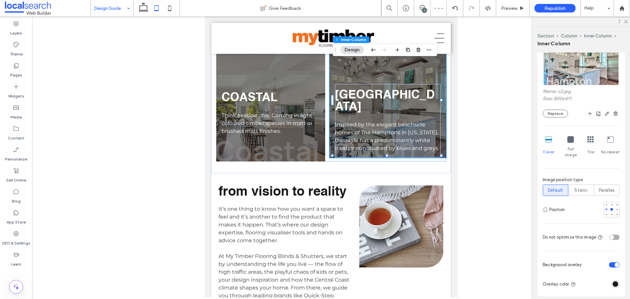
click at [604, 207] on div at bounding box center [606, 209] width 5 height 5
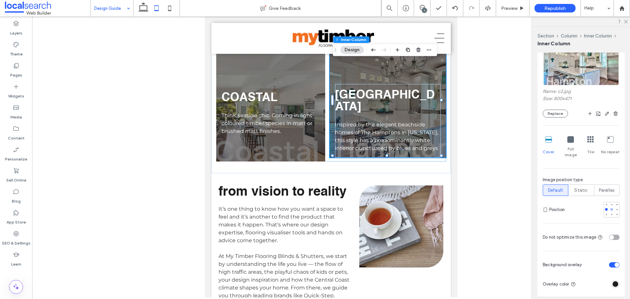
click at [610, 207] on div at bounding box center [612, 209] width 5 height 5
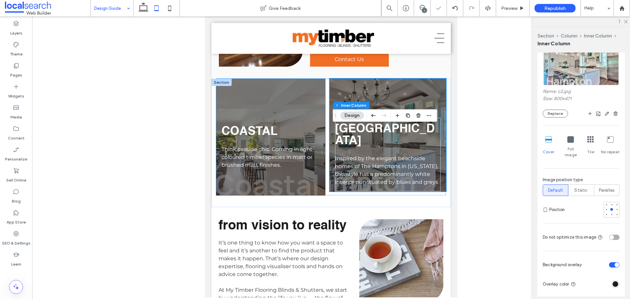
scroll to position [468, 0]
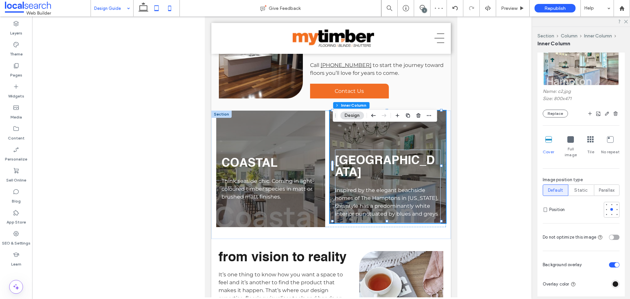
click at [172, 8] on icon at bounding box center [169, 8] width 13 height 13
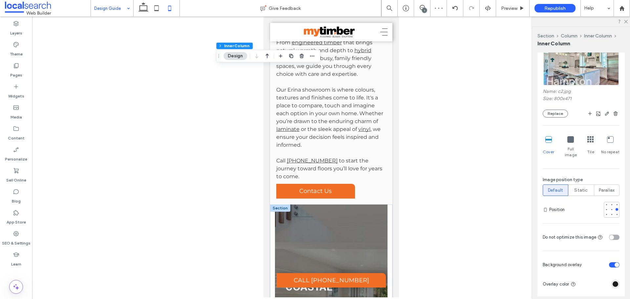
type input "**"
type input "***"
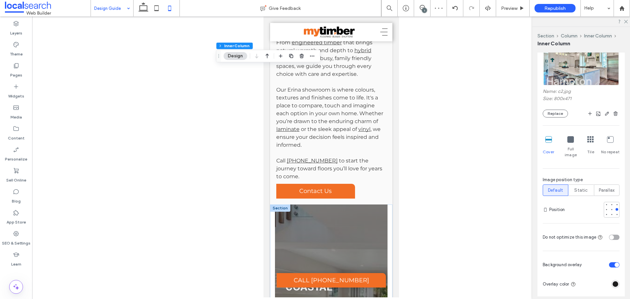
type input "***"
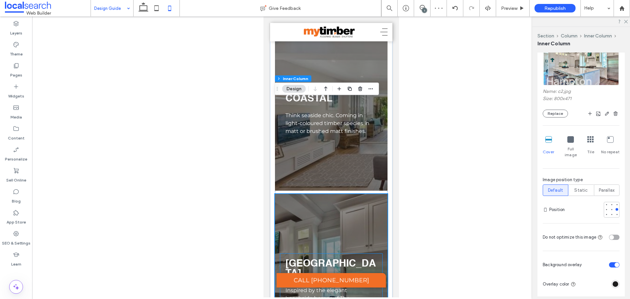
scroll to position [600, 0]
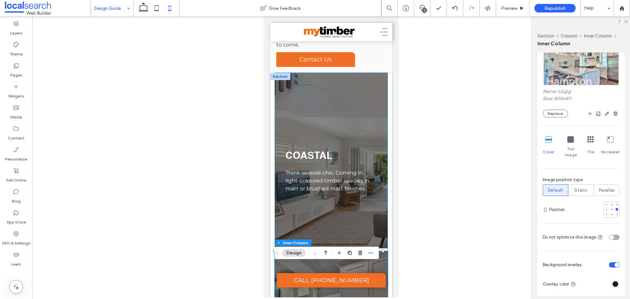
click at [337, 226] on div "COASTAL Think seaside chic. Coming in light-coloured timber species in matt or …" at bounding box center [331, 160] width 113 height 175
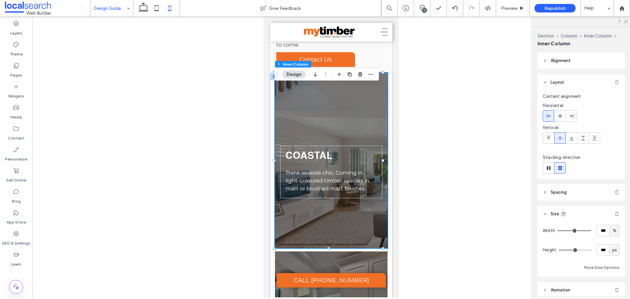
click at [423, 10] on div "1" at bounding box center [424, 10] width 5 height 5
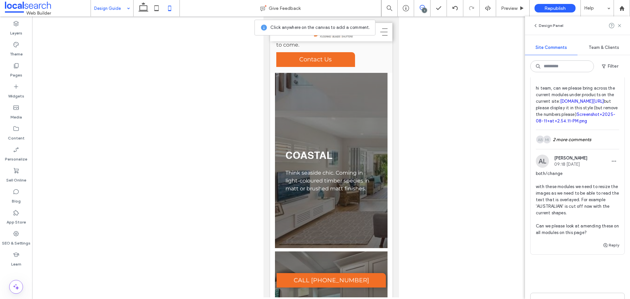
scroll to position [130, 0]
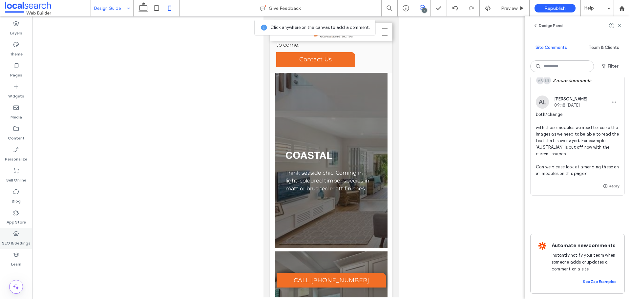
click at [15, 238] on label "SEO & Settings" at bounding box center [16, 241] width 29 height 9
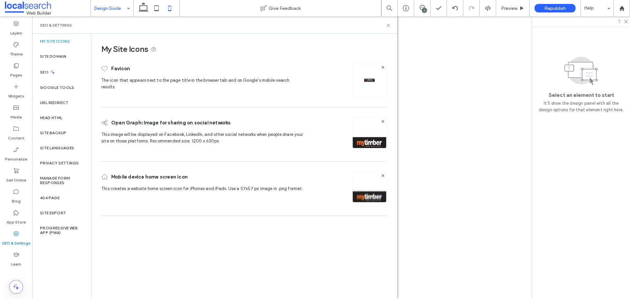
scroll to position [0, 0]
click at [58, 138] on div "Site Backup" at bounding box center [61, 132] width 59 height 15
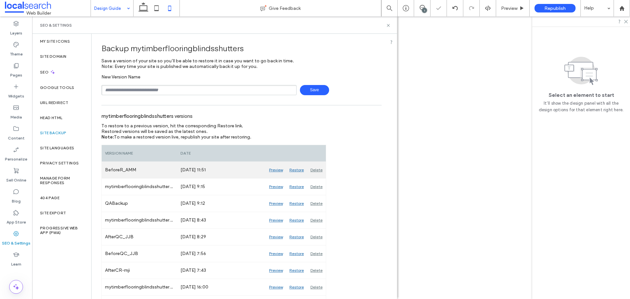
click at [298, 170] on div "Restore" at bounding box center [296, 170] width 21 height 16
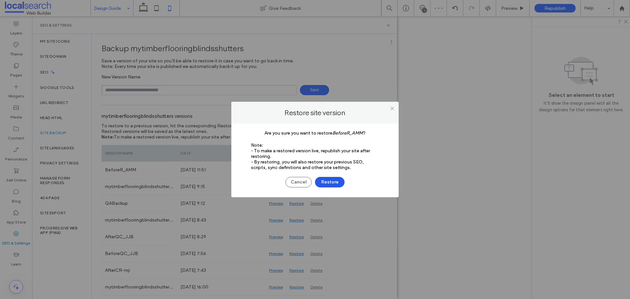
click at [326, 183] on button "Restore" at bounding box center [330, 182] width 30 height 11
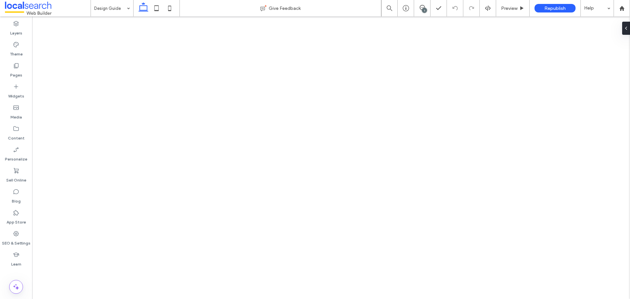
drag, startPoint x: 0, startPoint y: 0, endPoint x: 423, endPoint y: 16, distance: 423.4
click at [423, 16] on div "1" at bounding box center [422, 8] width 16 height 16
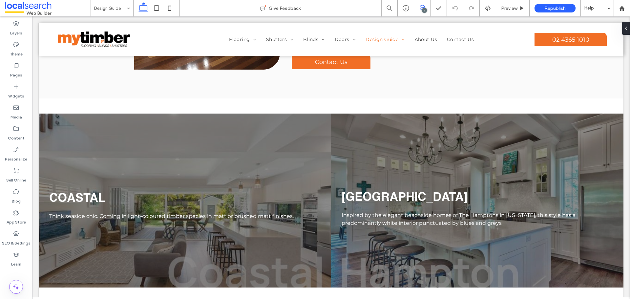
click at [422, 9] on icon at bounding box center [422, 7] width 5 height 5
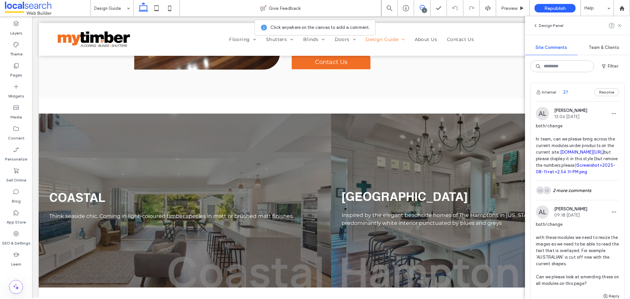
click at [555, 147] on span "both/change hi team, can we please bring across the current modules under produ…" at bounding box center [577, 149] width 83 height 53
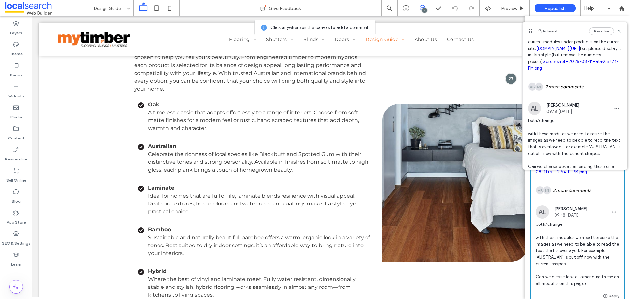
scroll to position [89, 0]
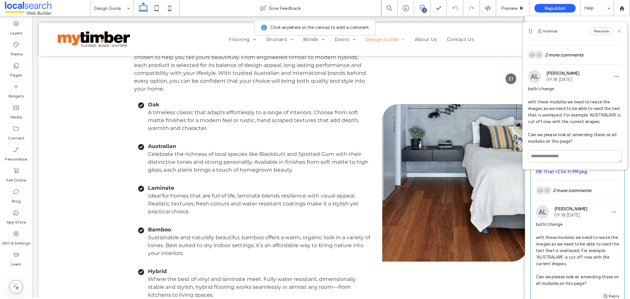
click at [561, 115] on span "both/change with these modules we need to resize the images as we need to be ab…" at bounding box center [575, 115] width 94 height 59
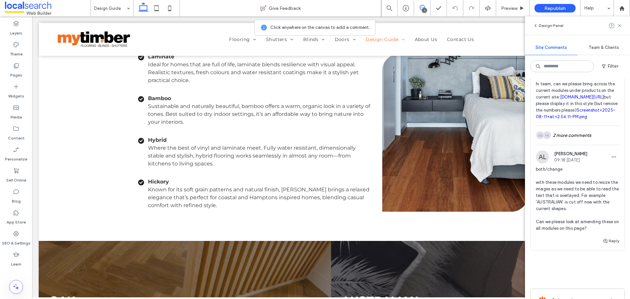
scroll to position [66, 0]
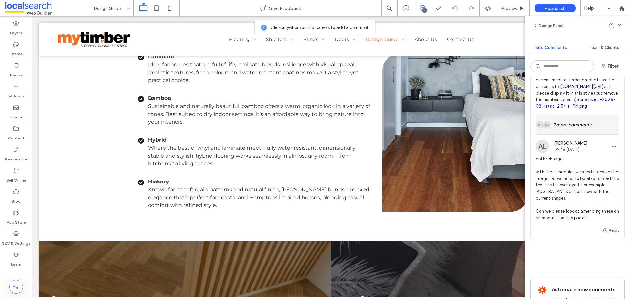
click at [585, 134] on div "MI AB 2 more comments" at bounding box center [577, 124] width 83 height 19
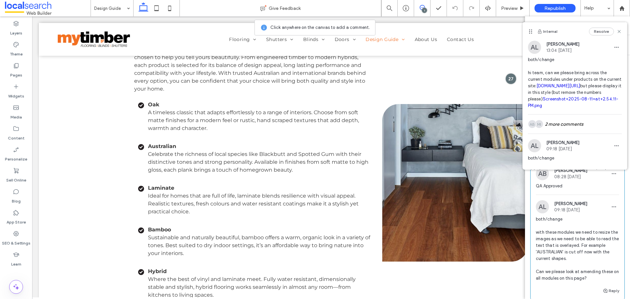
scroll to position [164, 0]
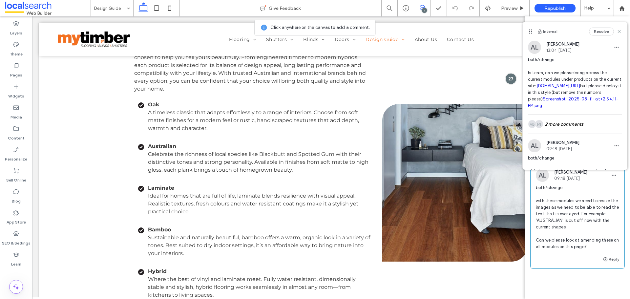
click at [566, 235] on span "both/change with these modules we need to resize the images as we need to be ab…" at bounding box center [577, 217] width 83 height 66
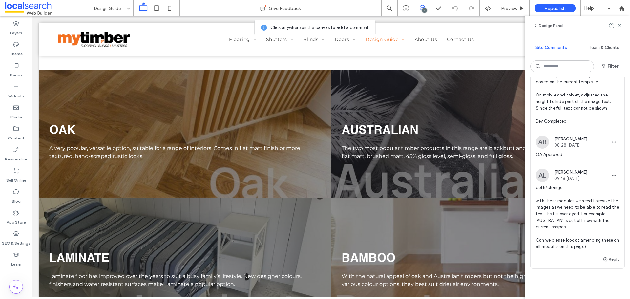
scroll to position [1579, 0]
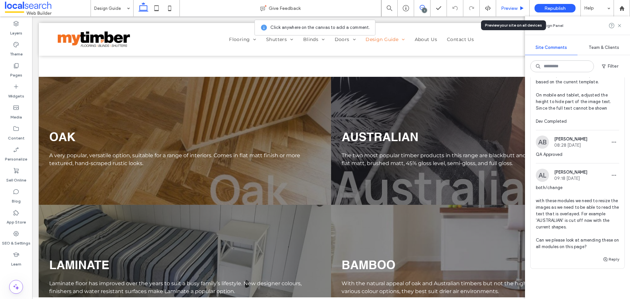
click at [507, 7] on span "Preview" at bounding box center [509, 9] width 16 height 6
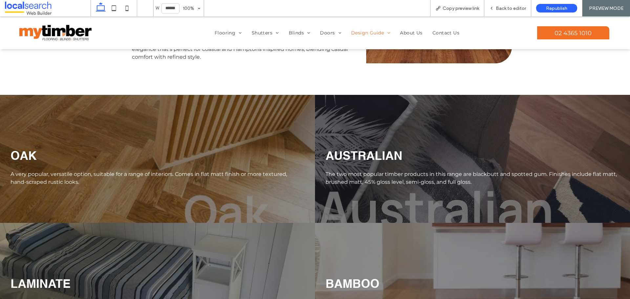
scroll to position [1595, 0]
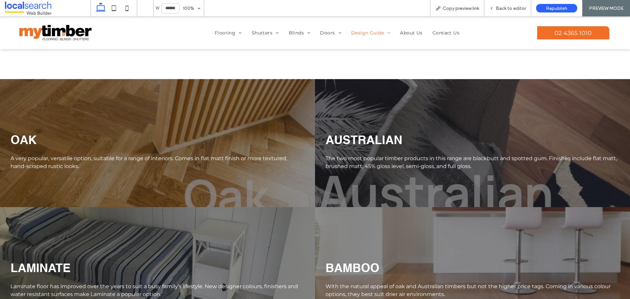
click at [507, 7] on span "Back to editor" at bounding box center [511, 9] width 30 height 6
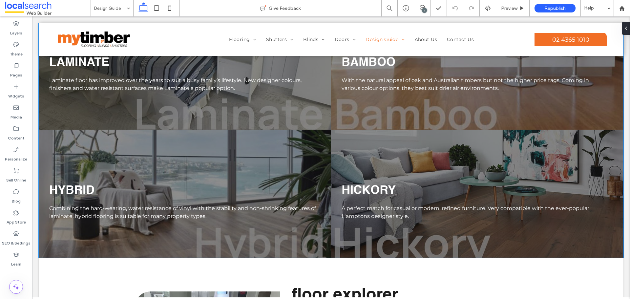
scroll to position [1809, 0]
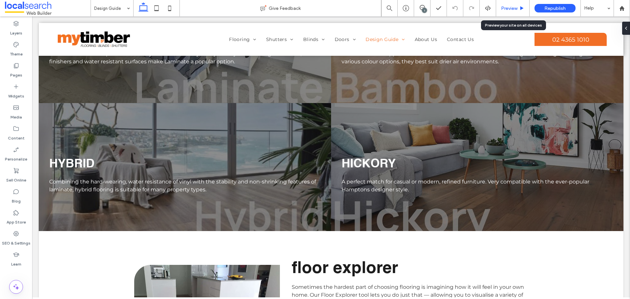
click at [515, 11] on div "Preview" at bounding box center [512, 8] width 33 height 16
click at [507, 6] on span "Preview" at bounding box center [509, 9] width 16 height 6
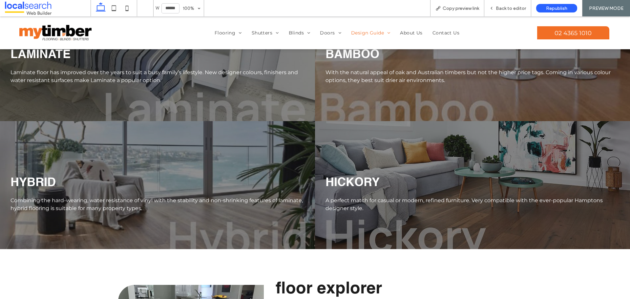
scroll to position [1826, 0]
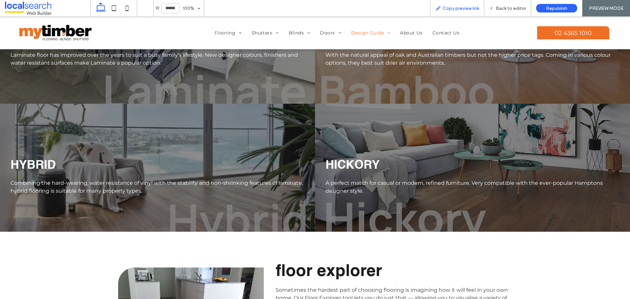
click at [452, 8] on span "Copy preview link" at bounding box center [461, 9] width 36 height 6
